Goal: Navigation & Orientation: Find specific page/section

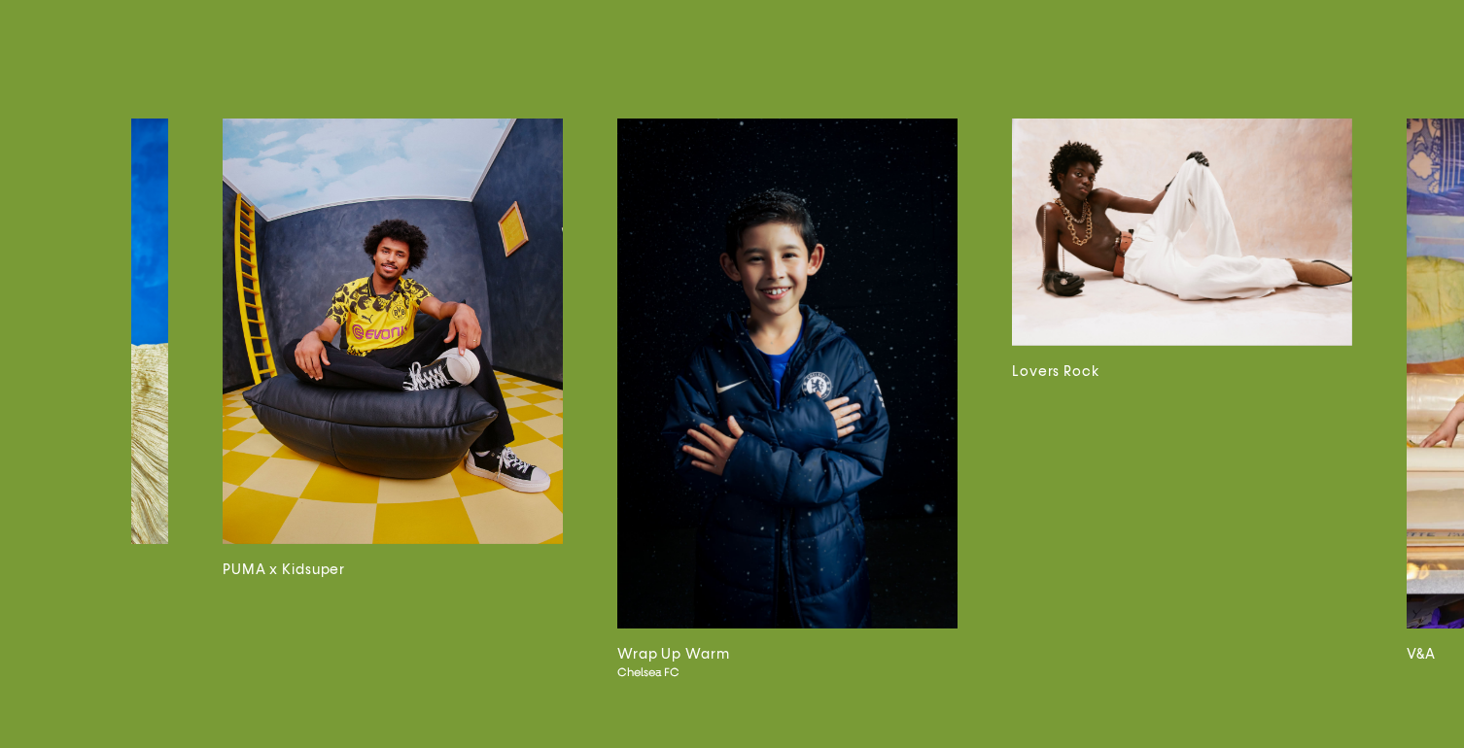
scroll to position [0, 312]
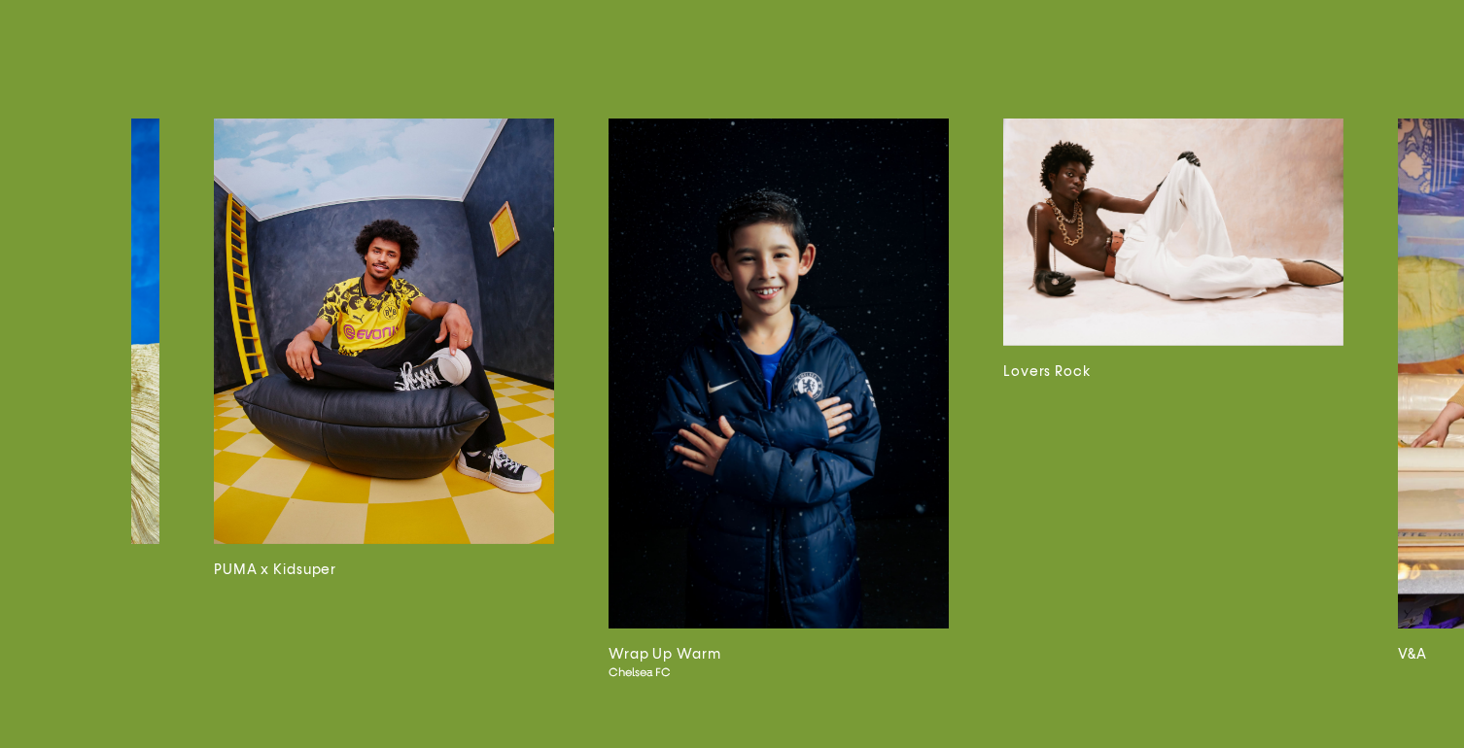
click at [820, 247] on img at bounding box center [778, 374] width 340 height 510
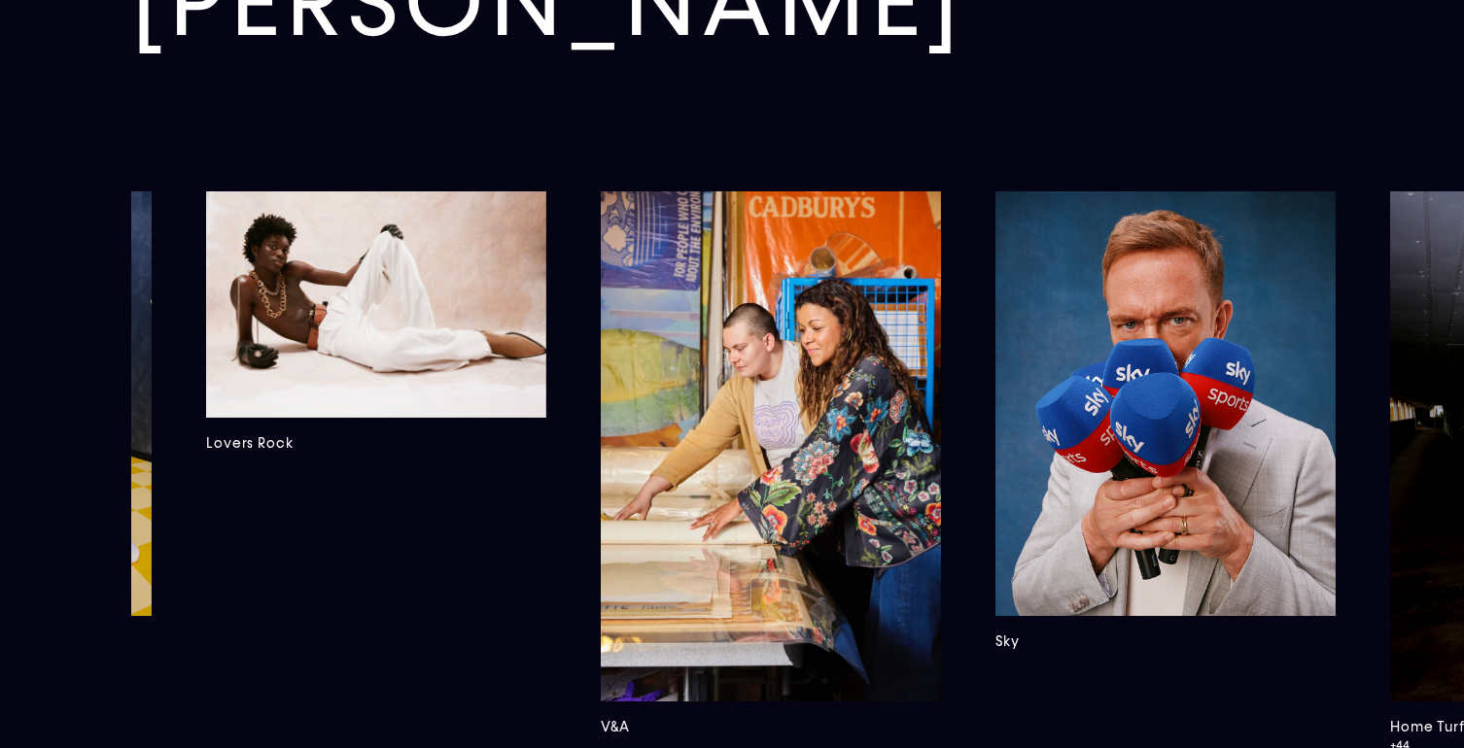
scroll to position [6247, 0]
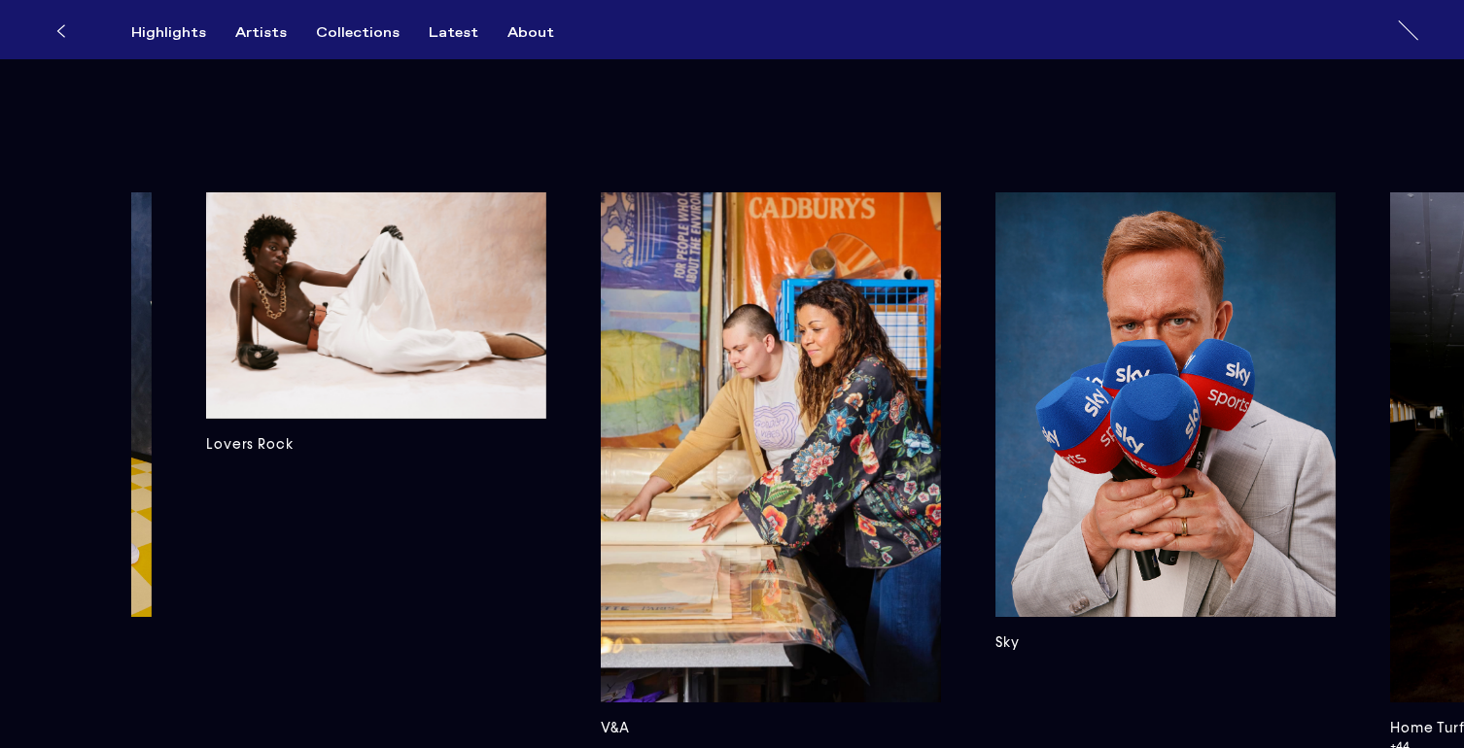
click at [1041, 364] on img at bounding box center [1165, 405] width 340 height 426
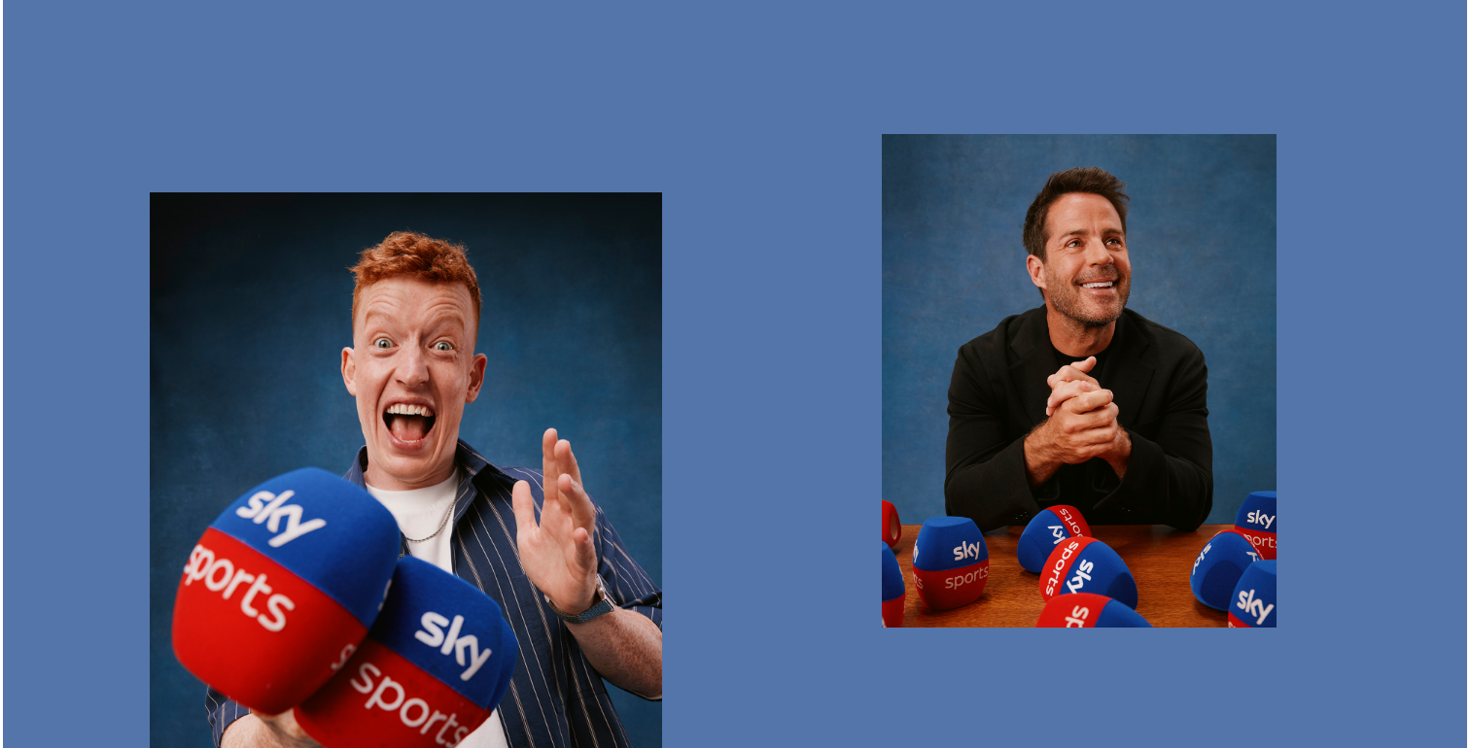
scroll to position [2551, 0]
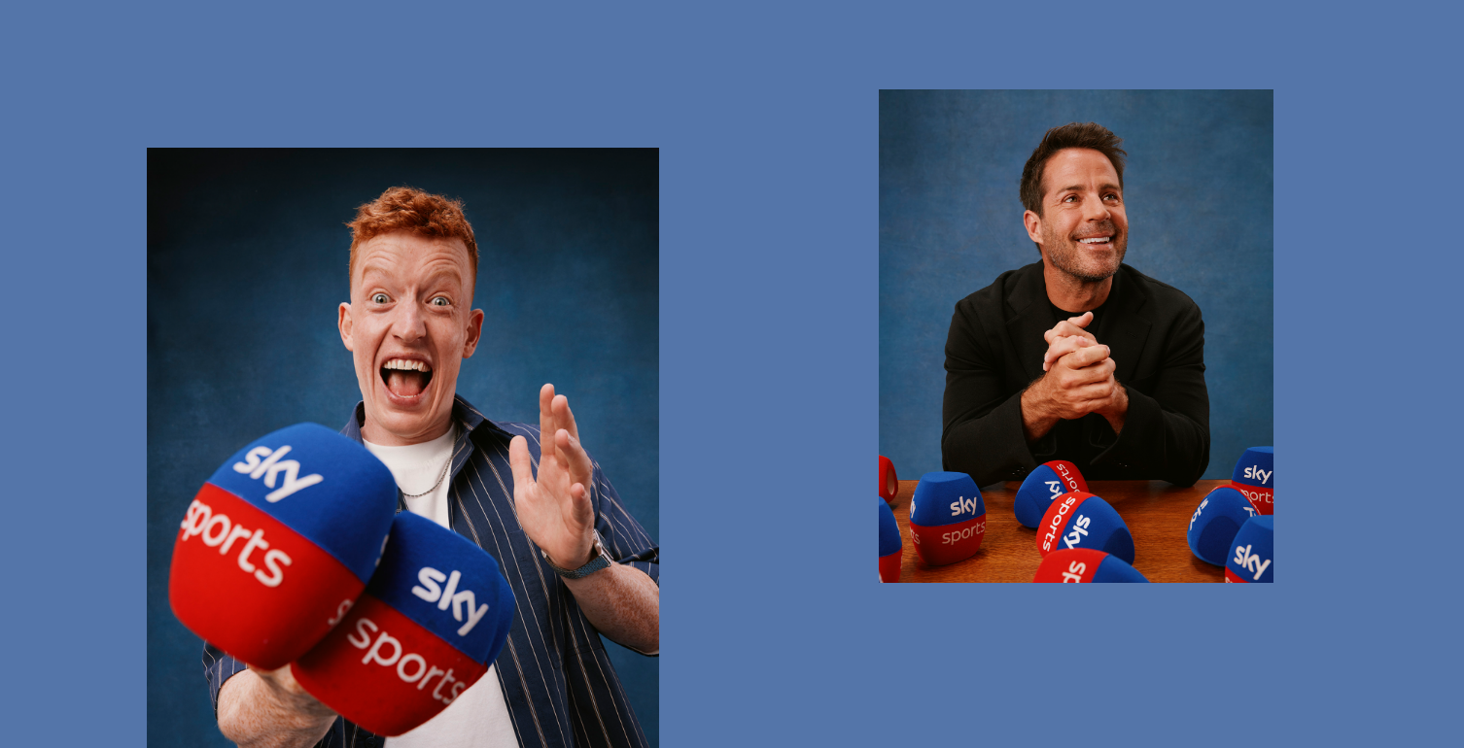
click at [484, 386] on img "button" at bounding box center [403, 468] width 512 height 641
